Goal: Transaction & Acquisition: Subscribe to service/newsletter

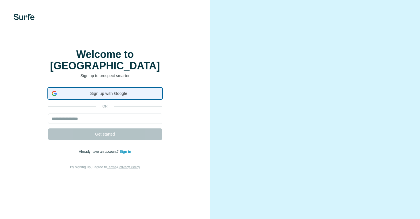
click at [100, 94] on span "Sign up with Google" at bounding box center [109, 93] width 100 height 6
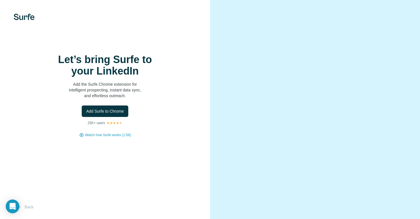
scroll to position [8, 0]
click at [108, 108] on span "Add Surfe to Chrome" at bounding box center [105, 111] width 38 height 6
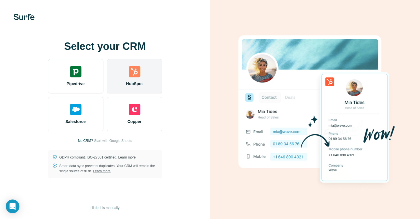
click at [145, 82] on div "HubSpot" at bounding box center [134, 76] width 55 height 34
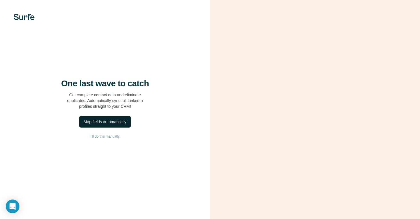
click at [99, 124] on div "Map fields automatically" at bounding box center [105, 122] width 43 height 6
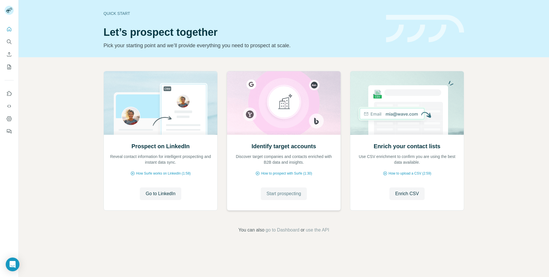
click at [289, 195] on span "Start prospecting" at bounding box center [284, 193] width 35 height 7
